Goal: Task Accomplishment & Management: Complete application form

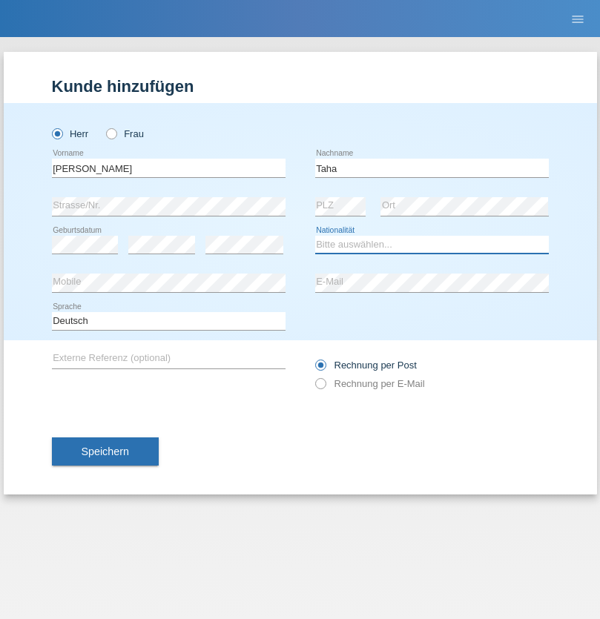
select select "CH"
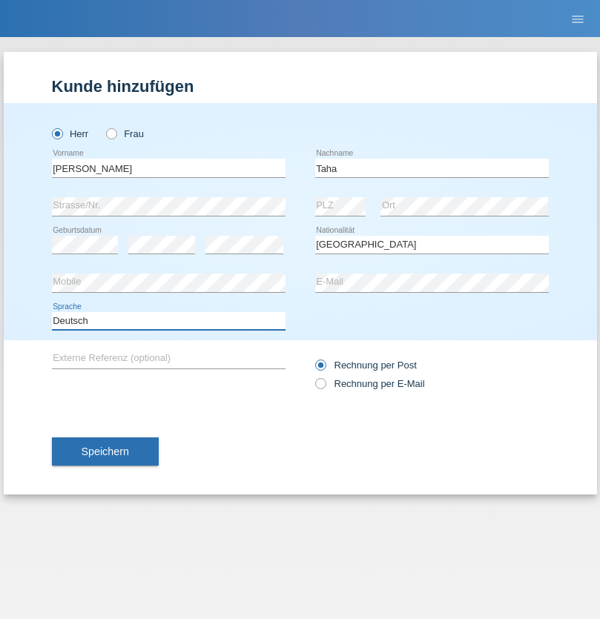
select select "en"
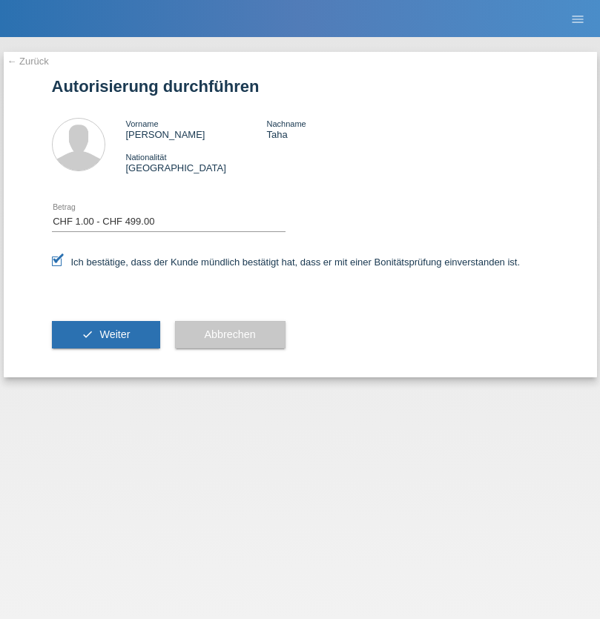
select select "1"
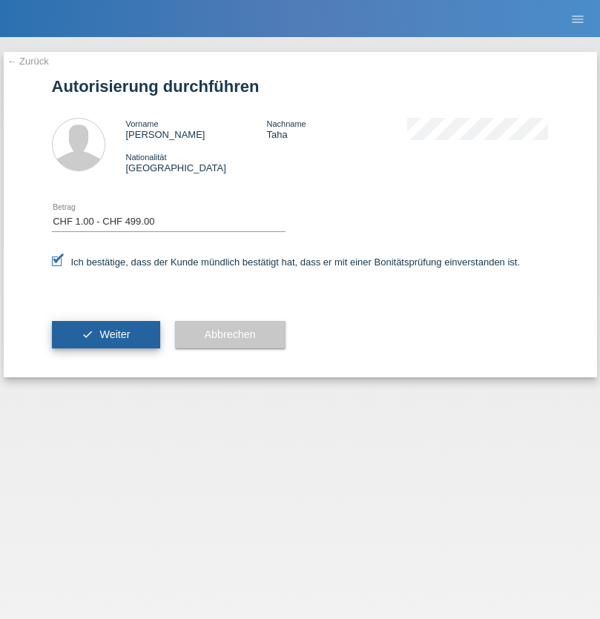
click at [105, 334] on span "Weiter" at bounding box center [114, 334] width 30 height 12
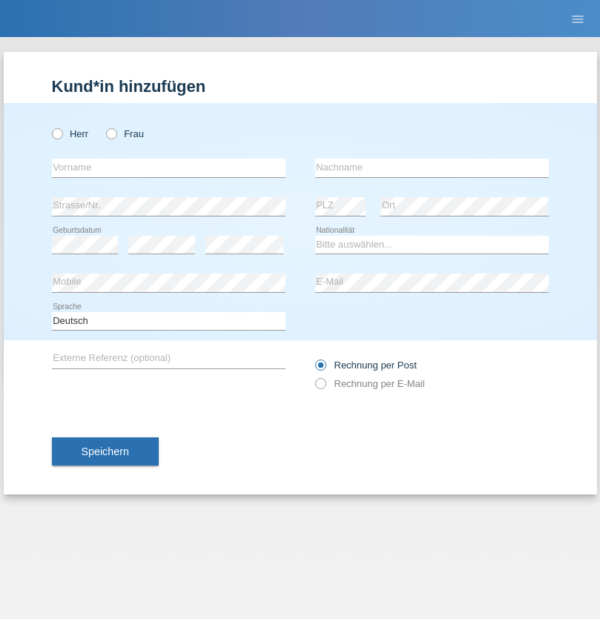
radio input "true"
click at [168, 168] on input "text" at bounding box center [168, 168] width 233 height 19
type input "Jonathan"
click at [431, 168] on input "text" at bounding box center [431, 168] width 233 height 19
type input "Bezzola"
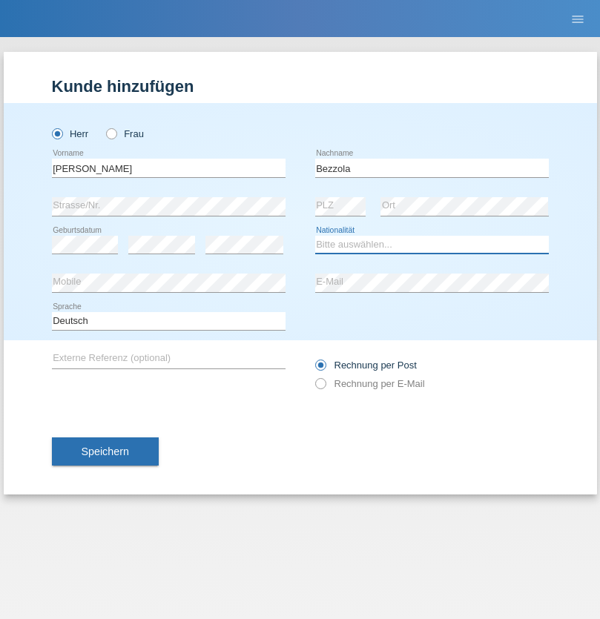
select select "CH"
radio input "true"
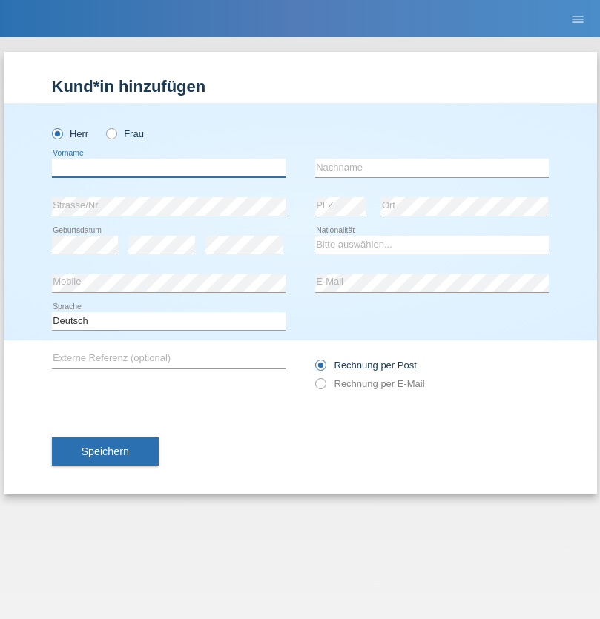
click at [168, 168] on input "text" at bounding box center [168, 168] width 233 height 19
type input "[PERSON_NAME]"
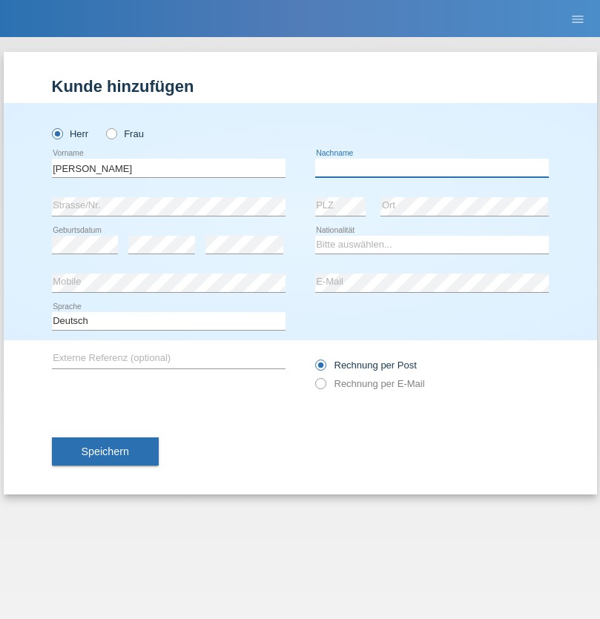
click at [431, 168] on input "text" at bounding box center [431, 168] width 233 height 19
type input "Serban"
select select "MG"
select select "C"
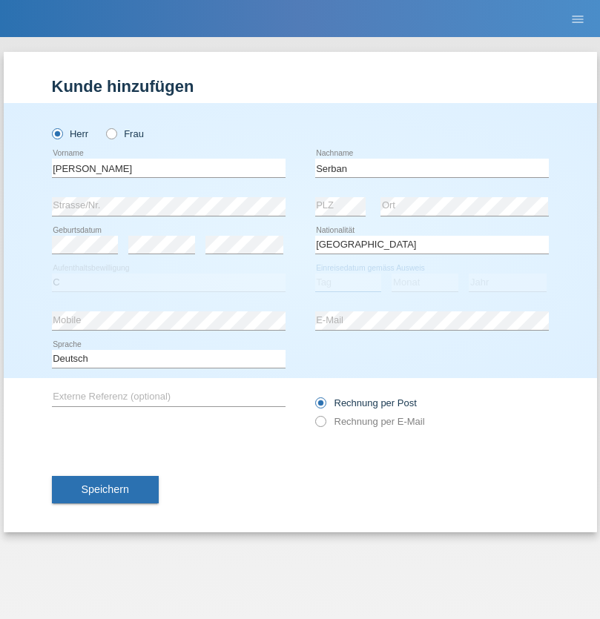
select select "22"
select select "06"
select select "2021"
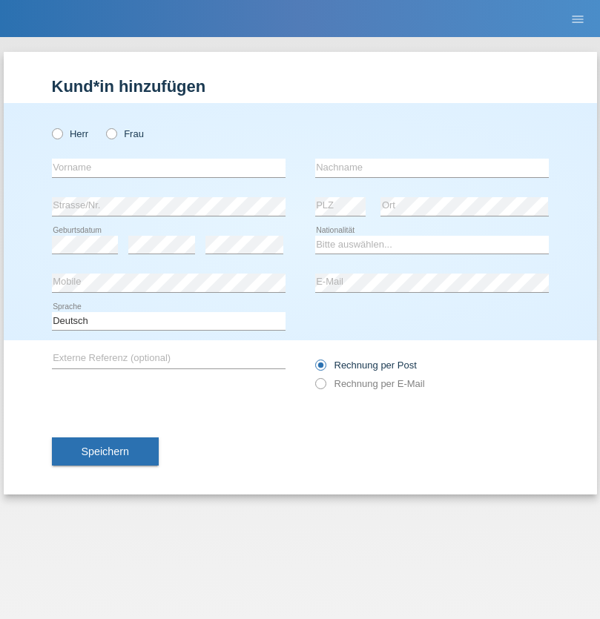
radio input "true"
click at [168, 168] on input "text" at bounding box center [168, 168] width 233 height 19
type input "Costa Fernandes"
click at [431, 168] on input "text" at bounding box center [431, 168] width 233 height 19
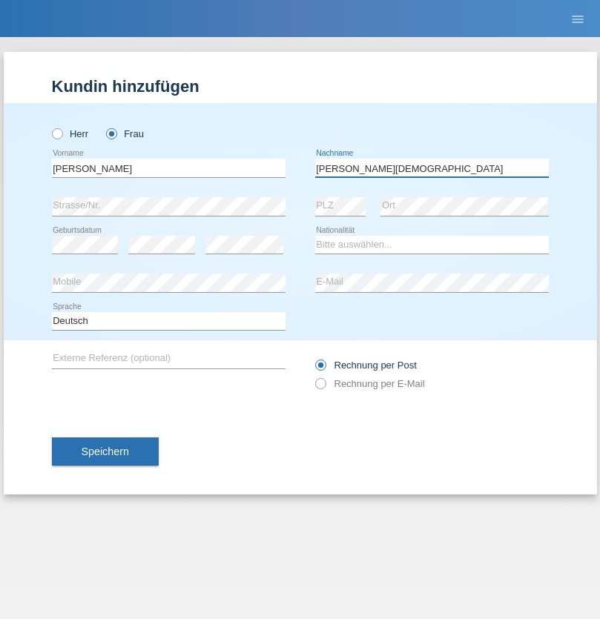
type input "Vânia Cristiane"
select select "BR"
select select "C"
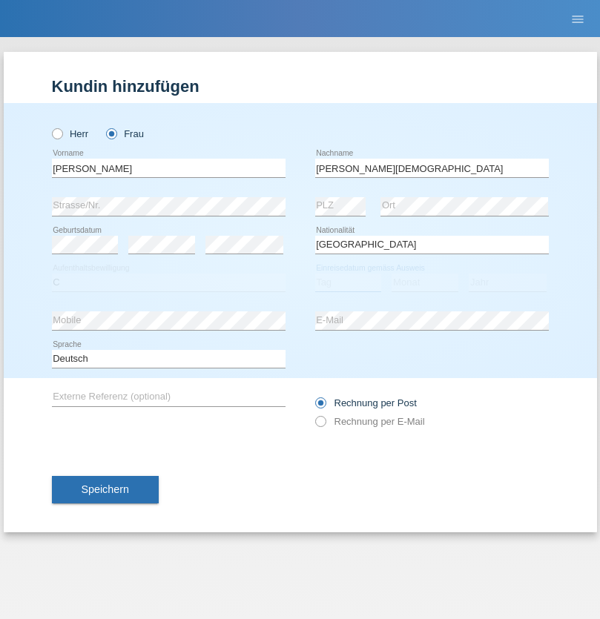
select select "27"
select select "10"
select select "2003"
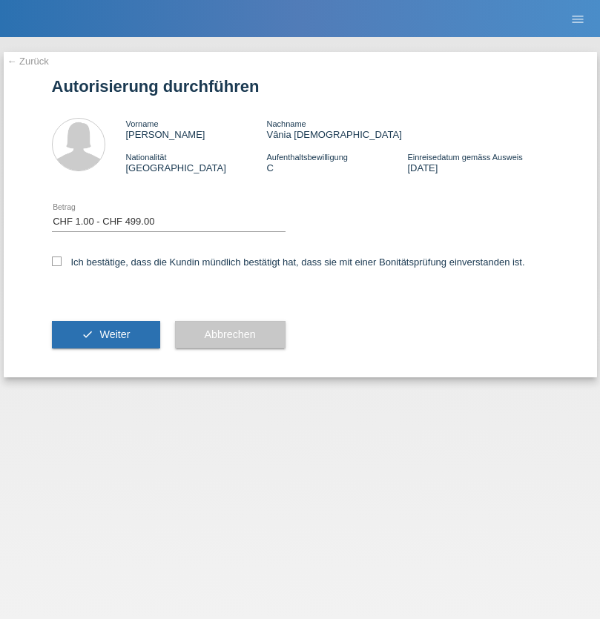
select select "1"
checkbox input "true"
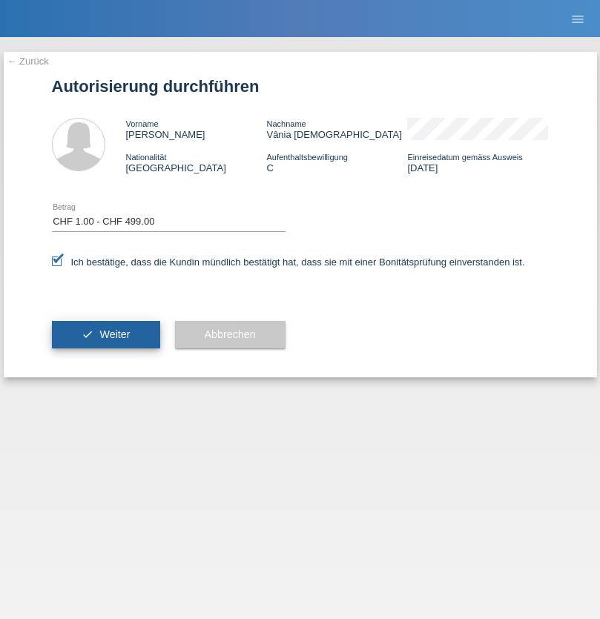
click at [105, 334] on span "Weiter" at bounding box center [114, 334] width 30 height 12
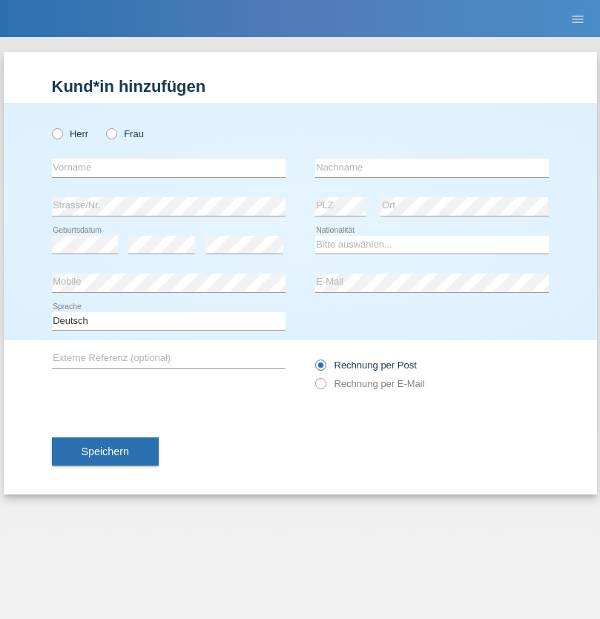
radio input "true"
click at [168, 168] on input "text" at bounding box center [168, 168] width 233 height 19
type input "[PERSON_NAME]"
click at [431, 168] on input "text" at bounding box center [431, 168] width 233 height 19
type input "Hager"
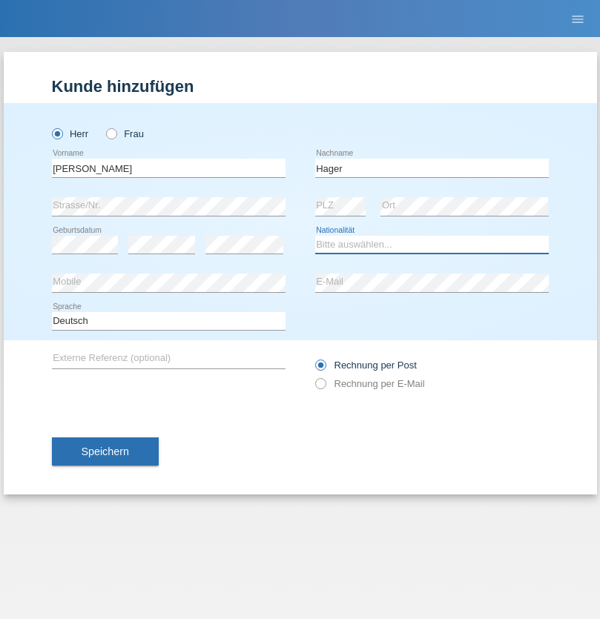
select select "CH"
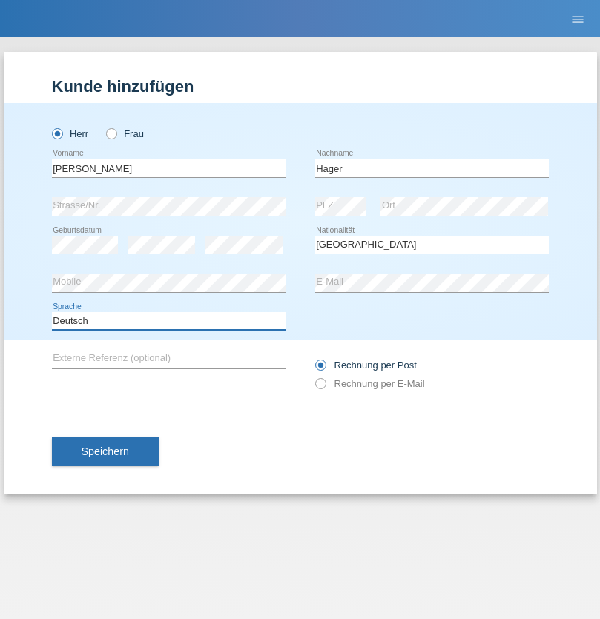
select select "en"
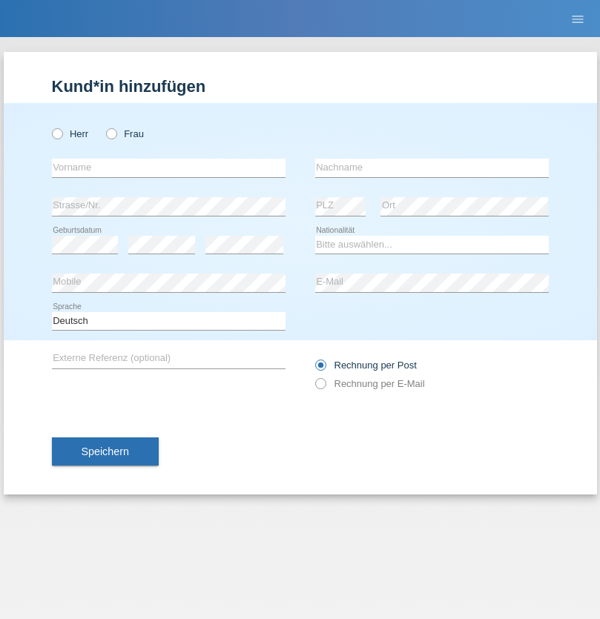
radio input "true"
click at [168, 168] on input "text" at bounding box center [168, 168] width 233 height 19
type input "[PERSON_NAME]"
click at [431, 168] on input "text" at bounding box center [431, 168] width 233 height 19
type input "Baloh"
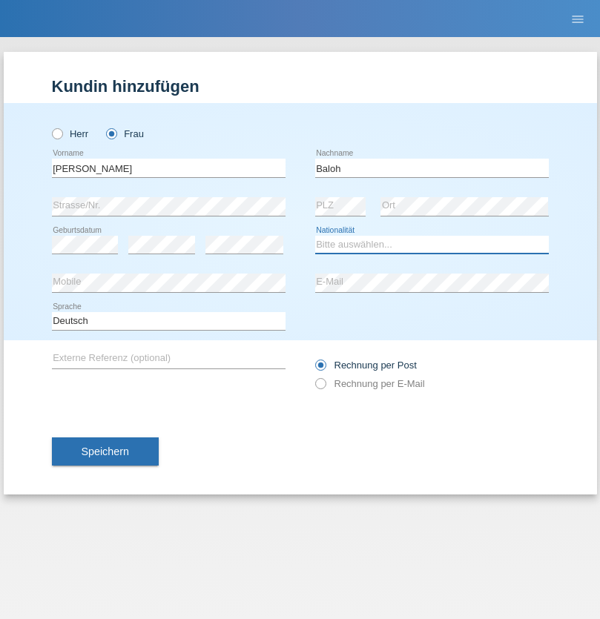
select select "UA"
select select "C"
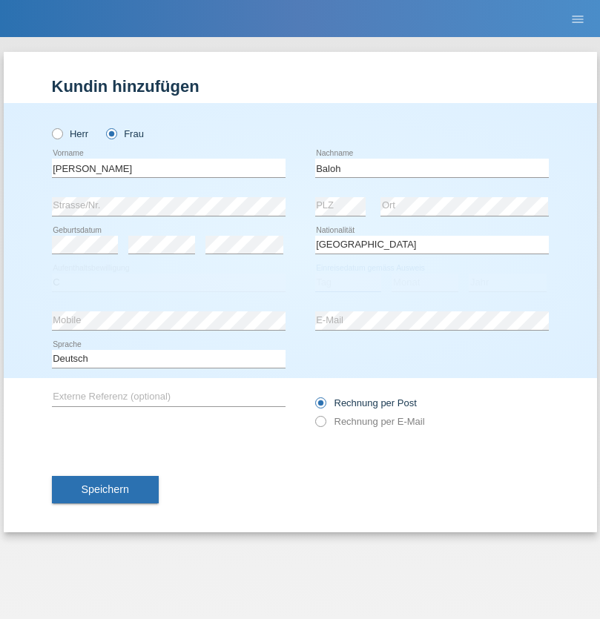
select select "09"
select select "05"
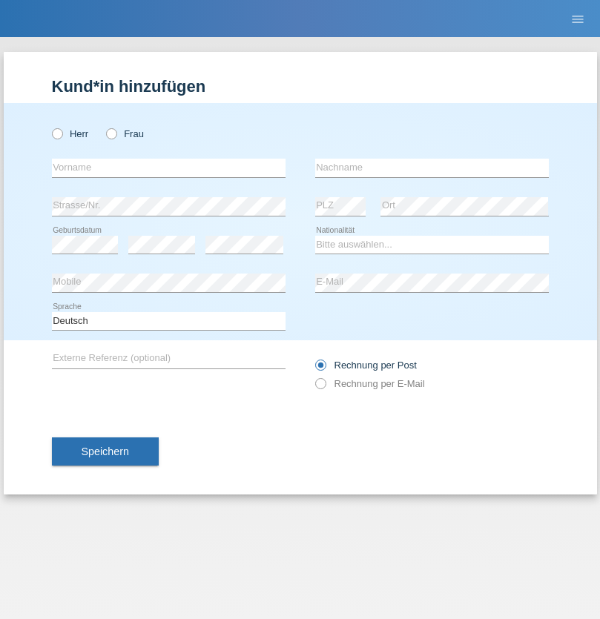
radio input "true"
click at [168, 168] on input "text" at bounding box center [168, 168] width 233 height 19
type input "[PERSON_NAME]"
click at [431, 168] on input "text" at bounding box center [431, 168] width 233 height 19
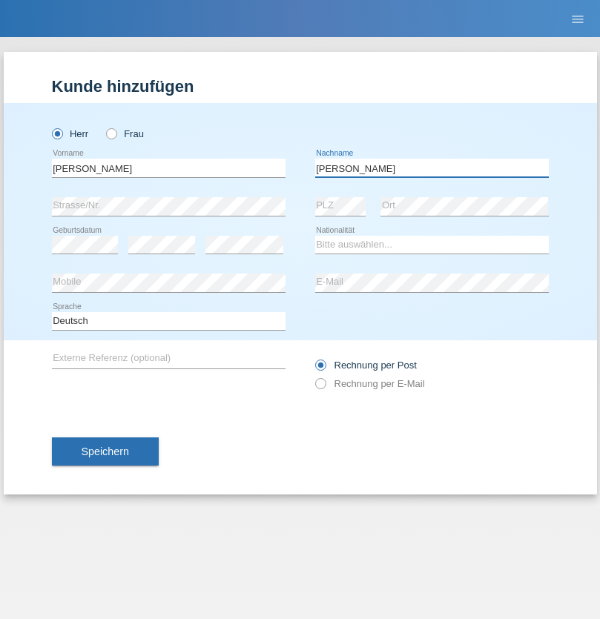
type input "[PERSON_NAME]"
select select "ES"
select select "C"
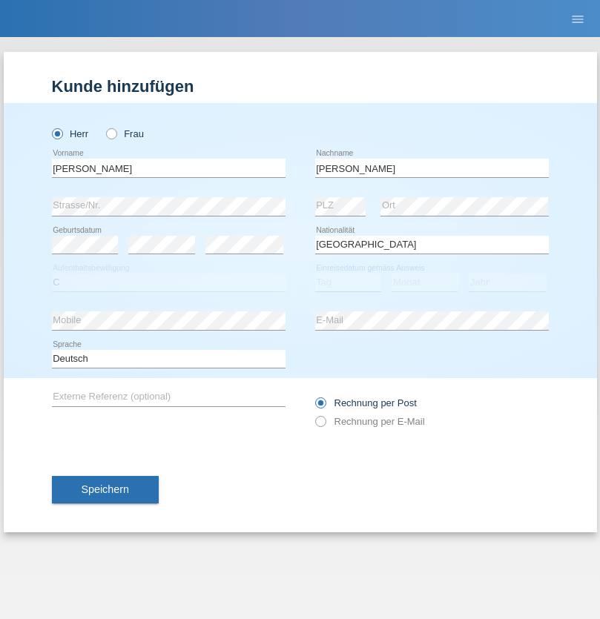
select select "21"
select select "10"
select select "2020"
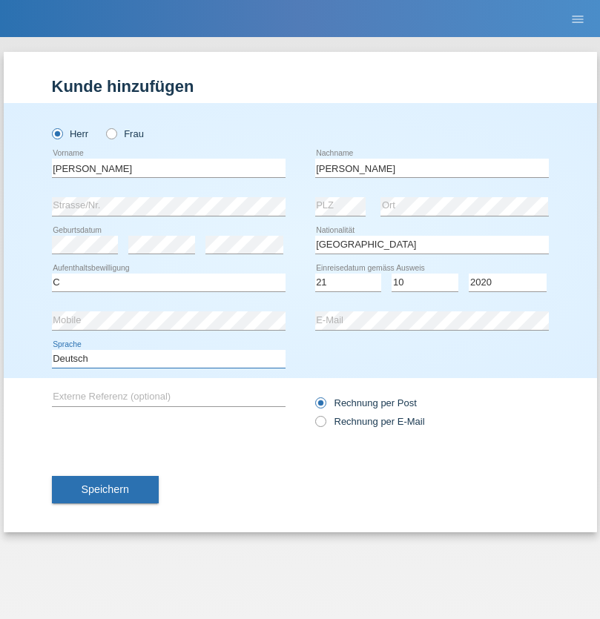
select select "en"
